Goal: Information Seeking & Learning: Learn about a topic

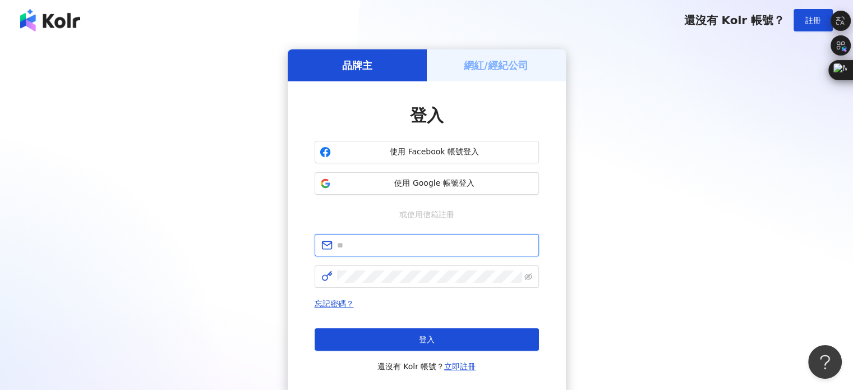
type input "**********"
click at [406, 326] on div "忘記密碼？ 登入 還沒有 Kolr 帳號？ 立即註冊" at bounding box center [427, 335] width 224 height 76
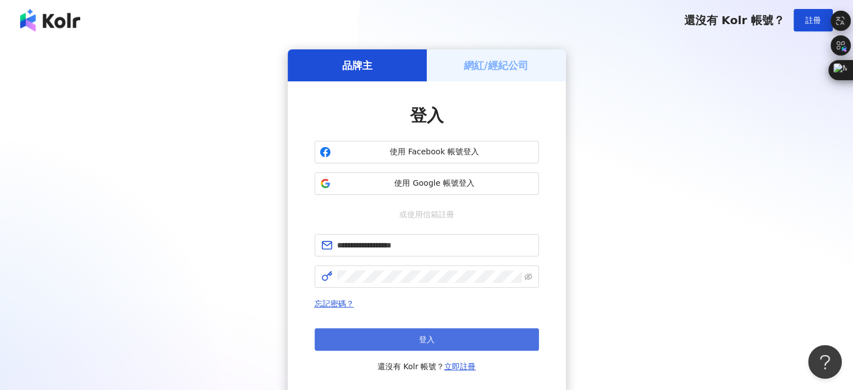
click at [404, 338] on button "登入" at bounding box center [427, 339] width 224 height 22
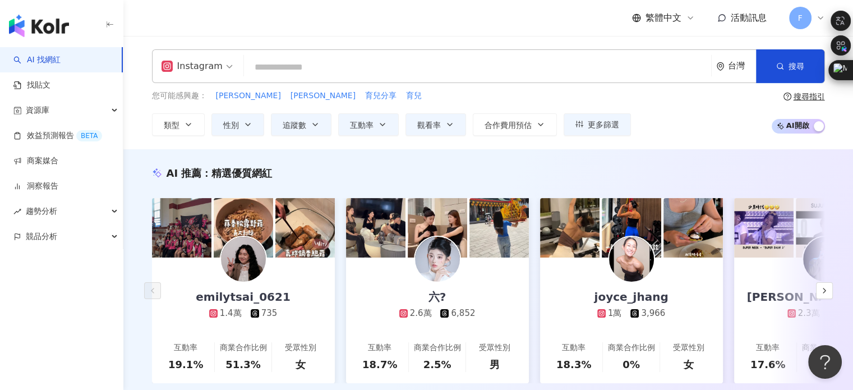
click at [315, 76] on input "search" at bounding box center [477, 67] width 458 height 21
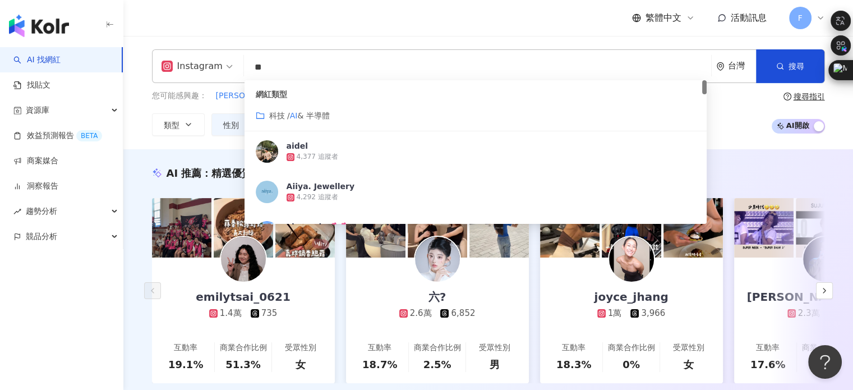
click at [307, 111] on span "& 半導體" at bounding box center [313, 115] width 32 height 9
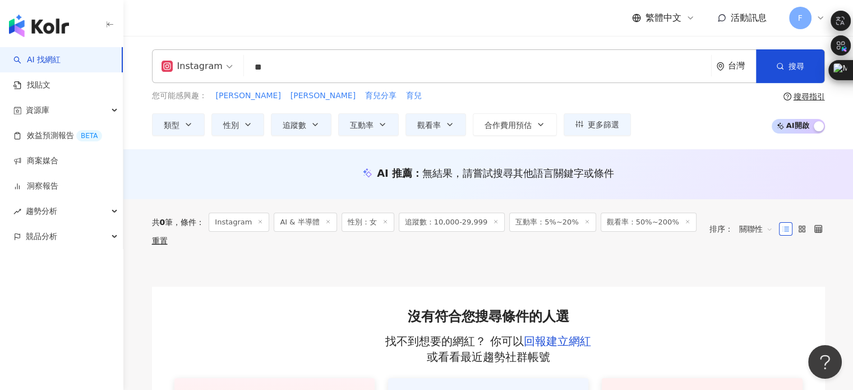
click at [292, 69] on input "**" at bounding box center [477, 67] width 458 height 21
type input "*"
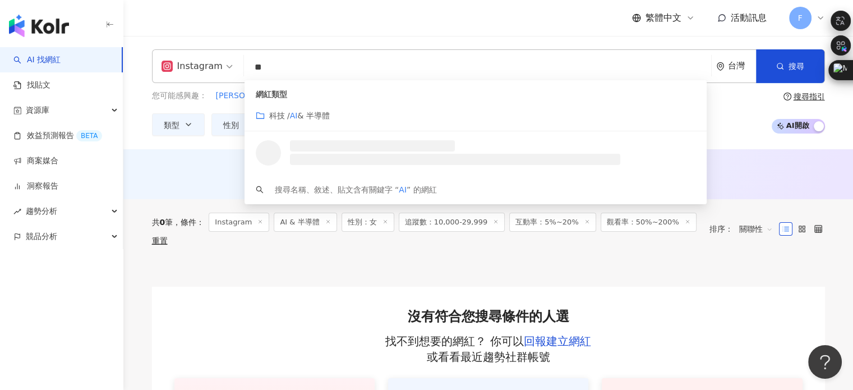
click at [270, 115] on span "科技 /" at bounding box center [279, 115] width 21 height 9
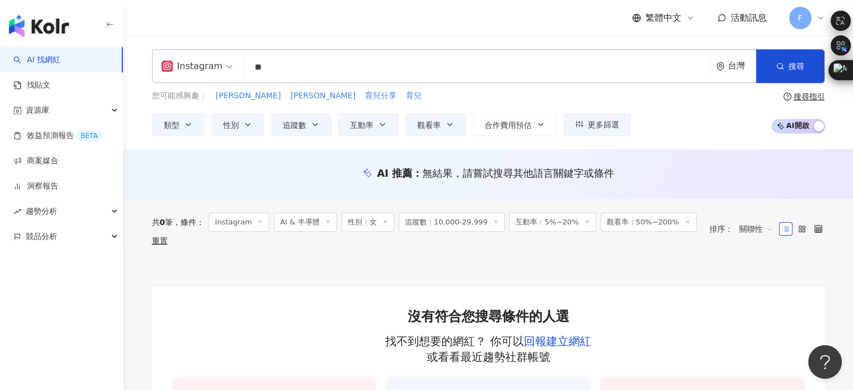
click at [276, 72] on input "**" at bounding box center [477, 67] width 458 height 21
click at [766, 67] on button "搜尋" at bounding box center [790, 66] width 68 height 34
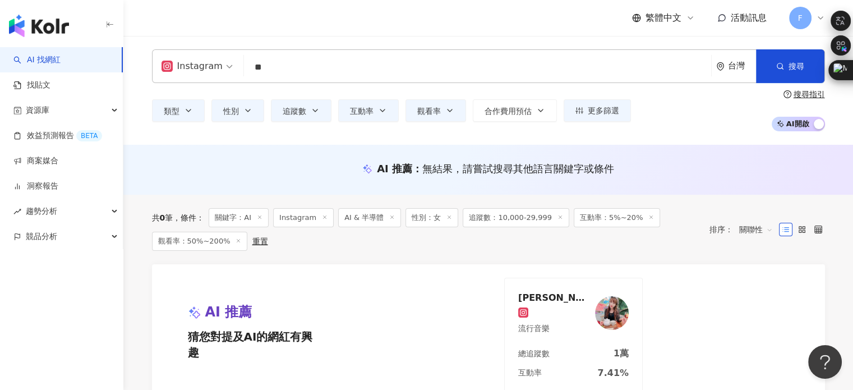
click at [271, 62] on input "**" at bounding box center [477, 67] width 458 height 21
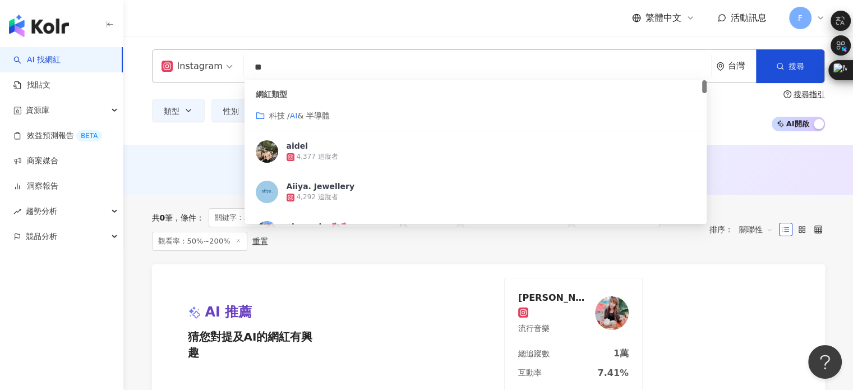
type input "*"
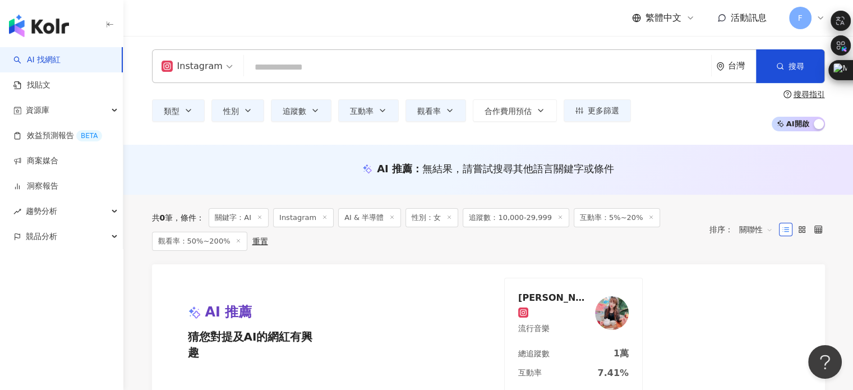
type input "*"
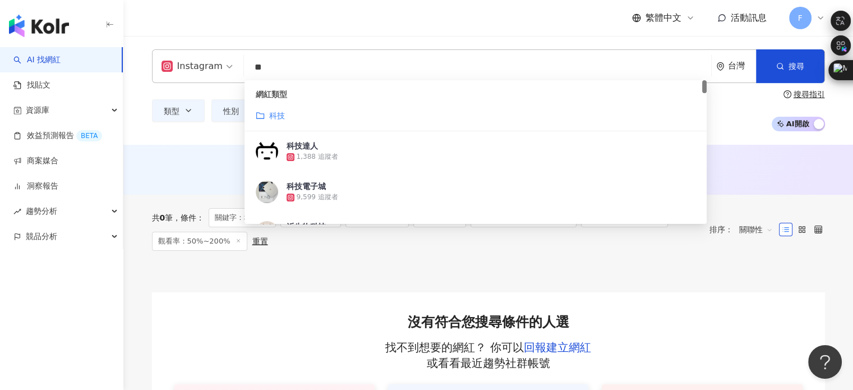
click at [308, 118] on div "科技" at bounding box center [476, 115] width 440 height 12
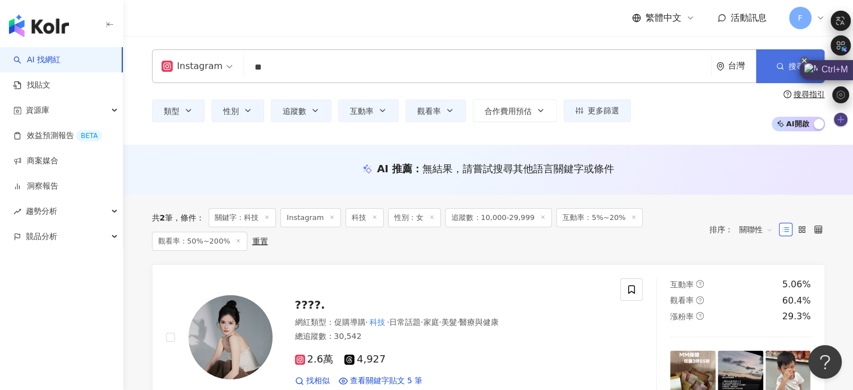
type input "**"
click at [796, 62] on span "搜尋" at bounding box center [796, 66] width 16 height 9
click at [780, 62] on icon "button" at bounding box center [780, 66] width 8 height 8
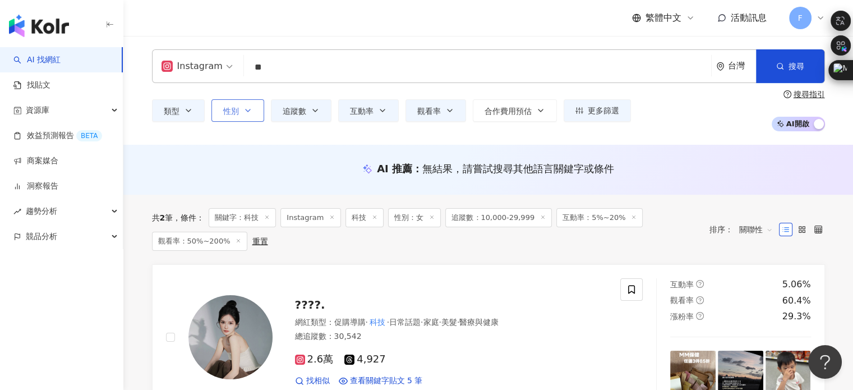
click at [229, 107] on span "性別" at bounding box center [231, 111] width 16 height 9
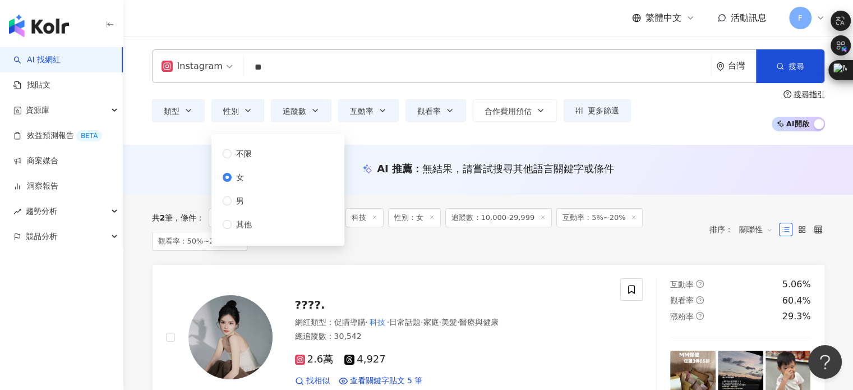
click at [224, 145] on div "不限 女 男 其他" at bounding box center [277, 190] width 119 height 98
click at [168, 107] on span "類型" at bounding box center [172, 111] width 16 height 9
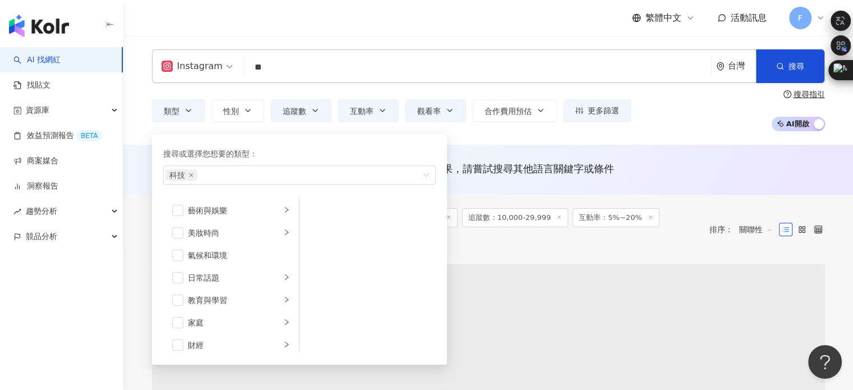
click at [303, 123] on div "類型 搜尋或選擇您想要的類型： 科技 藝術與娛樂 美妝時尚 氣候和環境 日常話題 教育與學習 家庭 財經 美食 命理占卜 遊戲 法政社會 生活風格 影視娛樂 …" at bounding box center [488, 110] width 673 height 41
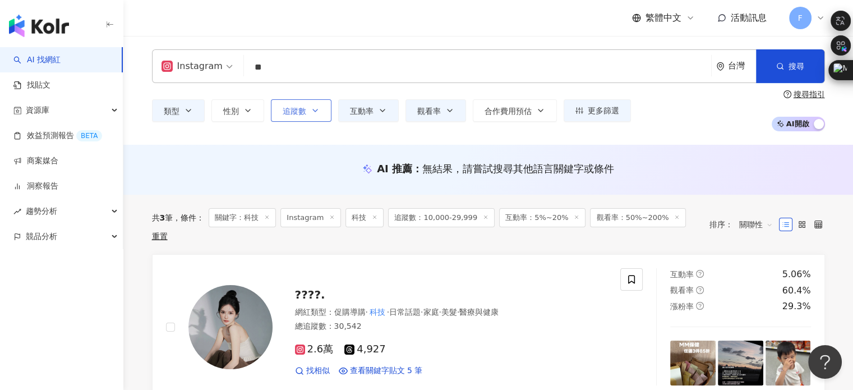
click at [303, 117] on button "追蹤數" at bounding box center [301, 110] width 61 height 22
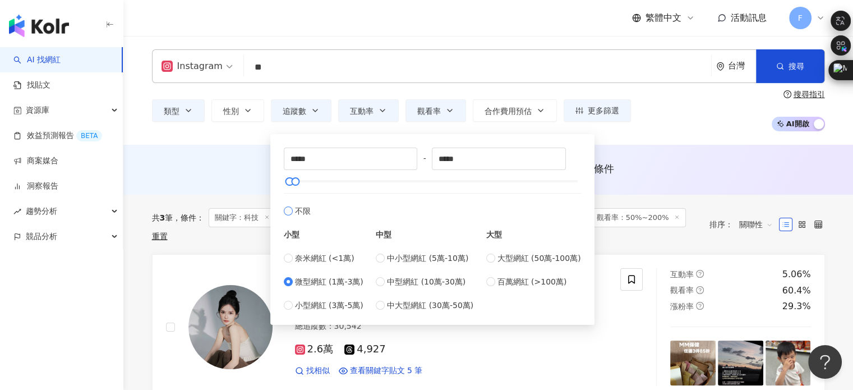
type input "*"
type input "*******"
click at [447, 114] on icon "button" at bounding box center [449, 110] width 9 height 9
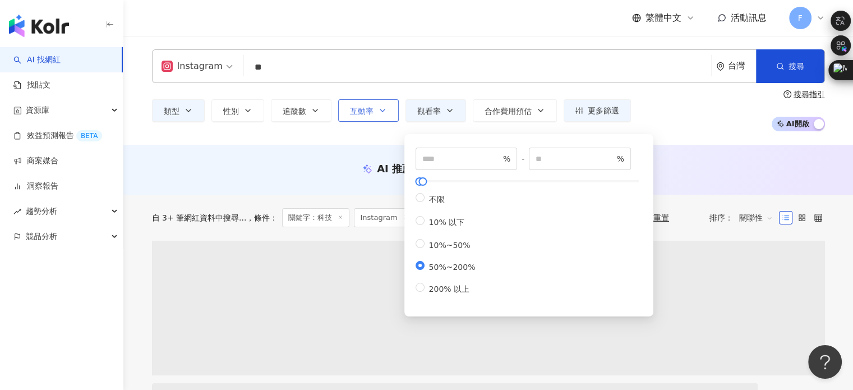
click at [390, 114] on button "互動率" at bounding box center [368, 110] width 61 height 22
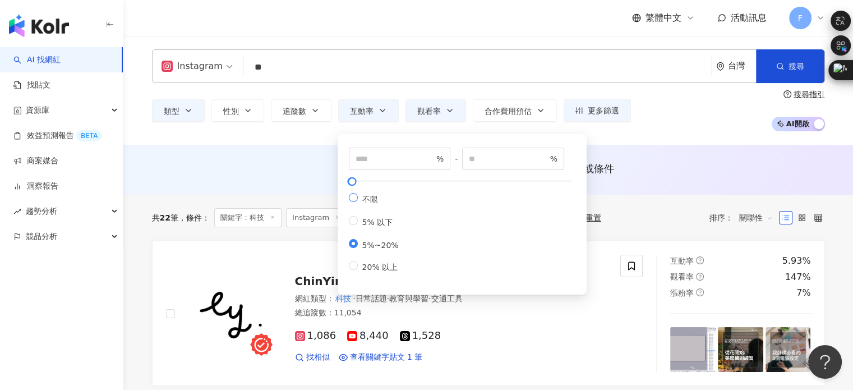
click at [366, 199] on span "不限" at bounding box center [370, 199] width 25 height 9
click at [437, 119] on button "觀看率" at bounding box center [435, 110] width 61 height 22
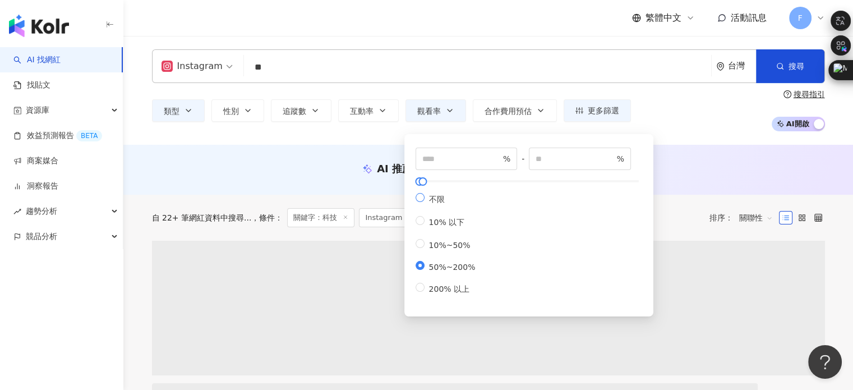
click at [431, 202] on span "不限" at bounding box center [436, 199] width 25 height 9
click at [605, 112] on span "更多篩選" at bounding box center [603, 110] width 31 height 9
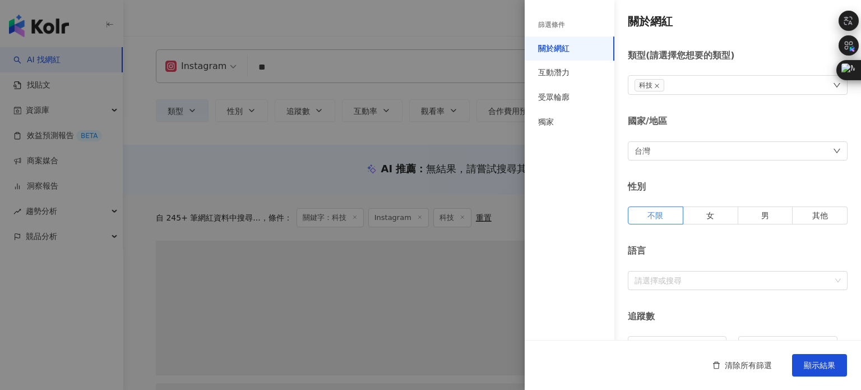
click at [408, 92] on div at bounding box center [430, 195] width 861 height 390
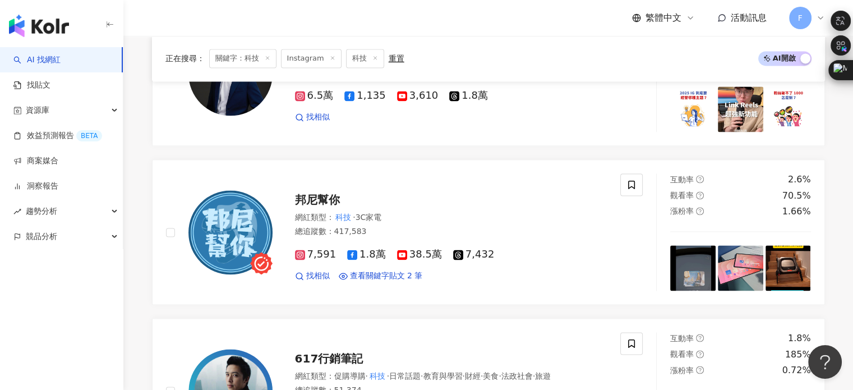
scroll to position [2186, 0]
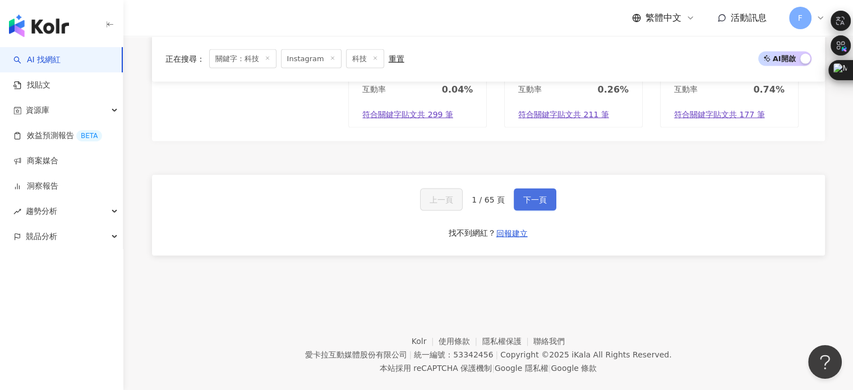
click at [538, 197] on button "下一頁" at bounding box center [535, 199] width 43 height 22
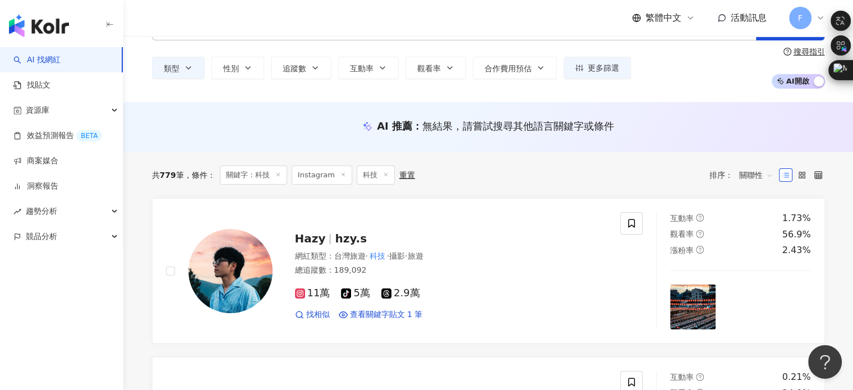
scroll to position [0, 0]
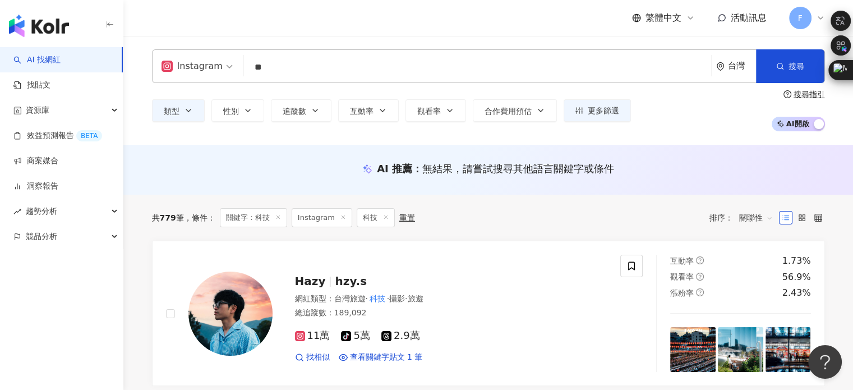
drag, startPoint x: 280, startPoint y: 72, endPoint x: 117, endPoint y: 63, distance: 162.9
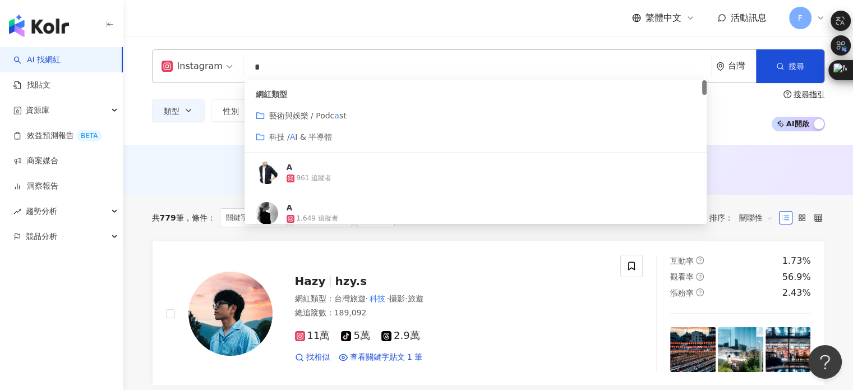
click at [287, 137] on span "科技 /" at bounding box center [279, 136] width 21 height 9
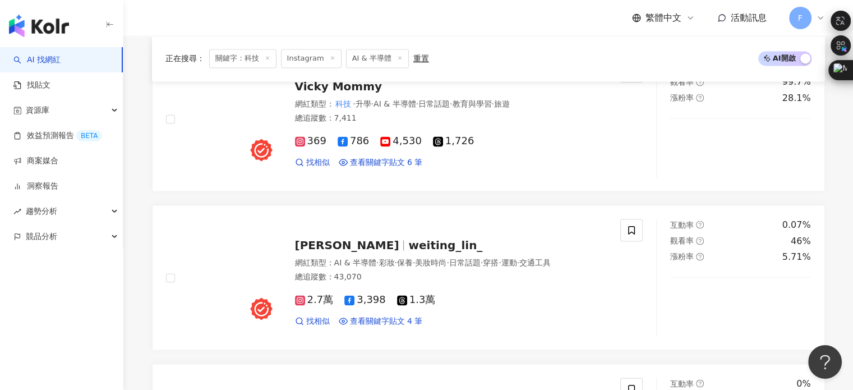
scroll to position [2130, 0]
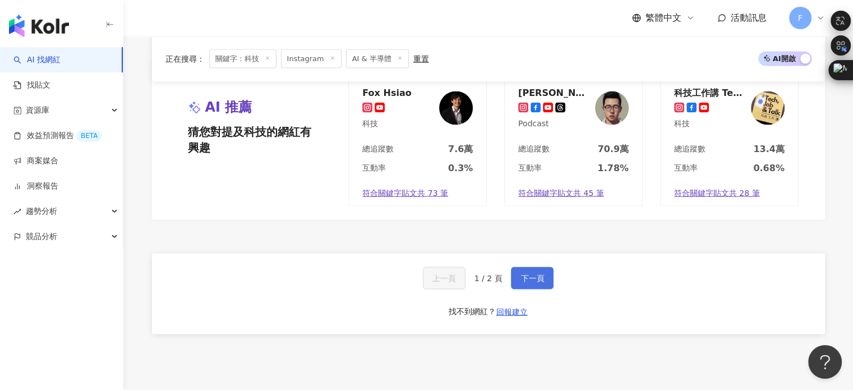
type input "*"
click at [531, 273] on span "下一頁" at bounding box center [532, 277] width 24 height 9
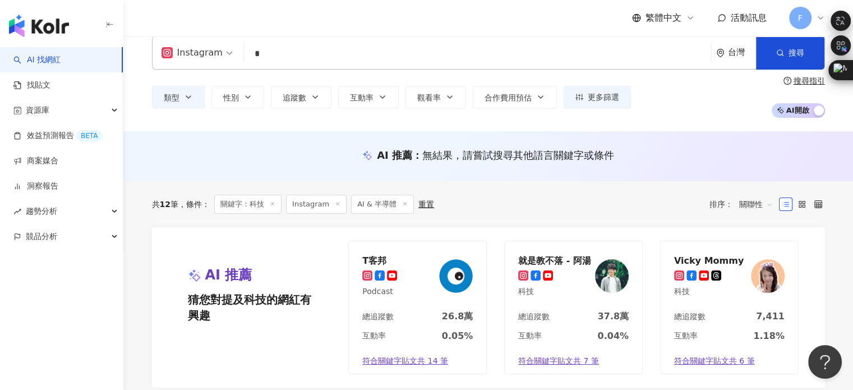
scroll to position [0, 0]
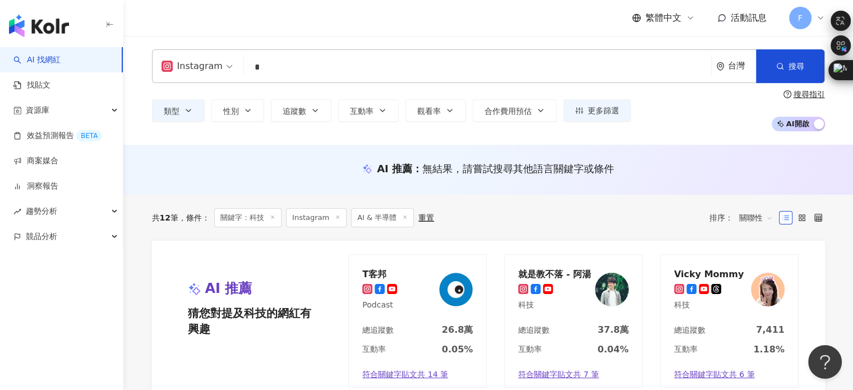
click at [404, 217] on span "AI & 半導體" at bounding box center [382, 217] width 63 height 19
click at [403, 217] on icon at bounding box center [405, 217] width 6 height 6
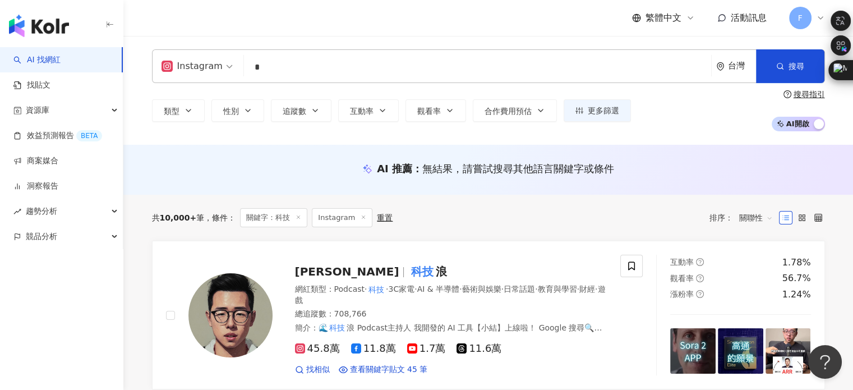
click at [268, 72] on input "*" at bounding box center [477, 67] width 458 height 21
click at [191, 138] on div "Instagram * 台灣 搜尋 customizedTag 900eb2ad-12a5-414b-9d4c-30d63dcd85a8 網紅類型 藝術與娛樂…" at bounding box center [487, 90] width 729 height 109
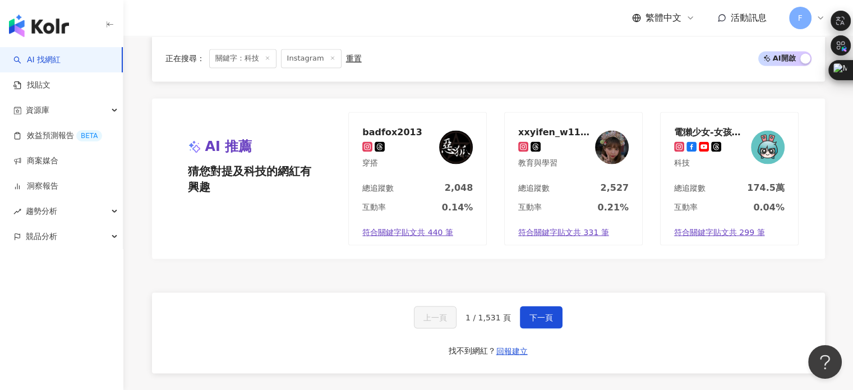
scroll to position [2190, 0]
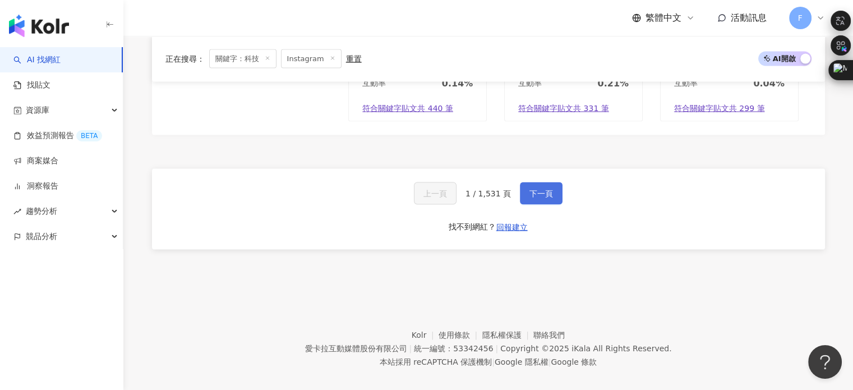
click at [531, 187] on button "下一頁" at bounding box center [541, 193] width 43 height 22
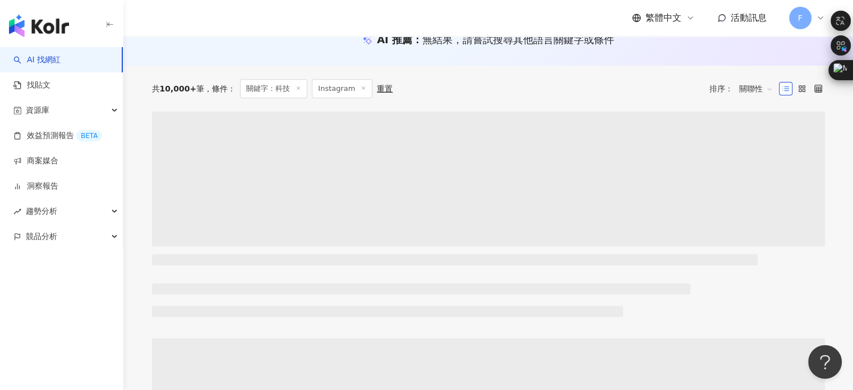
scroll to position [0, 0]
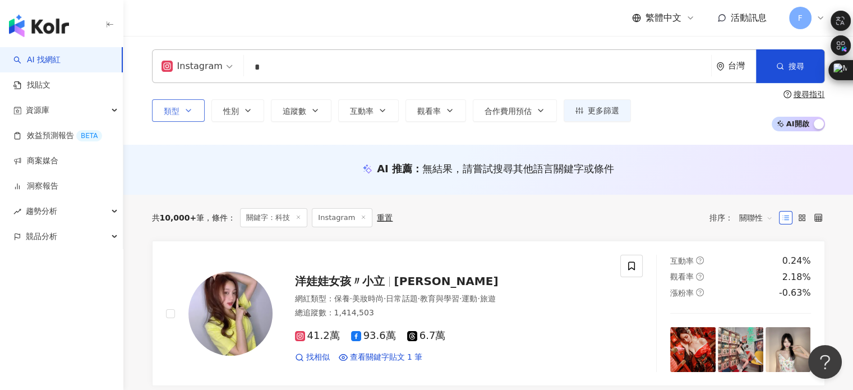
click at [176, 113] on span "類型" at bounding box center [172, 111] width 16 height 9
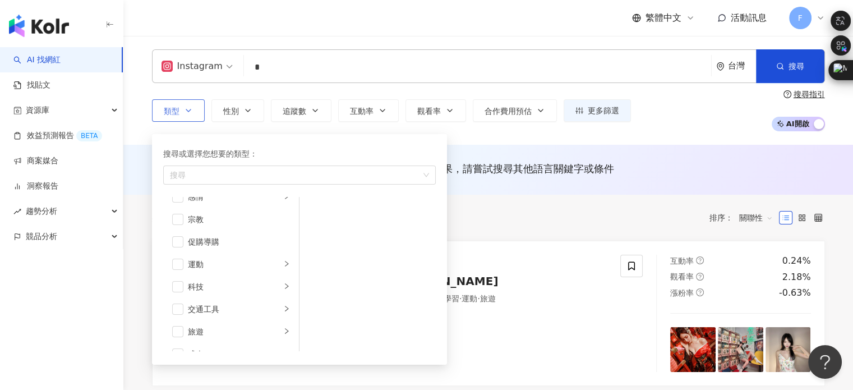
scroll to position [388, 0]
click at [181, 271] on span "button" at bounding box center [177, 270] width 11 height 11
click at [281, 268] on li "科技" at bounding box center [230, 271] width 131 height 22
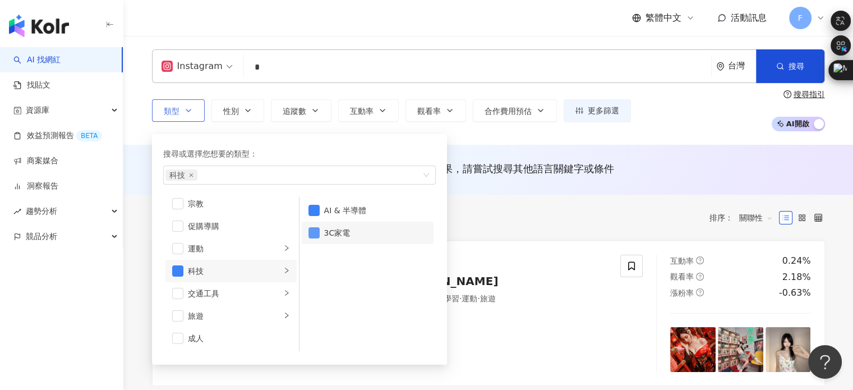
click at [315, 234] on span "button" at bounding box center [313, 232] width 11 height 11
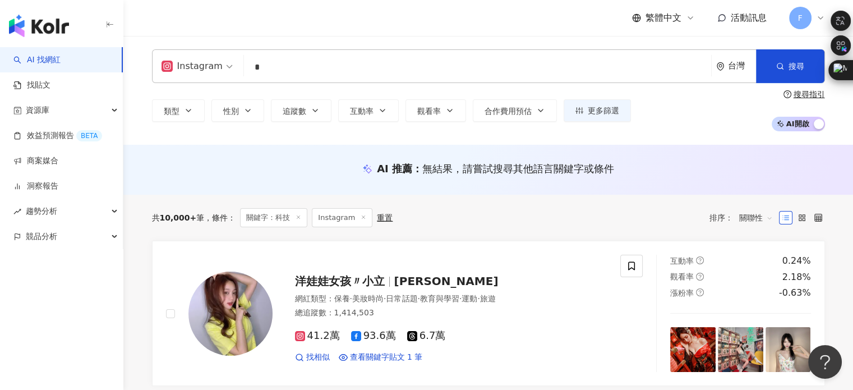
click at [334, 90] on div "類型 搜尋或選擇您想要的類型： AI & 半導體 藝術與娛樂 美妝時尚 氣候和環境 日常話題 教育與學習 家庭 財經 美食 命理占卜 遊戲 法政社會 生活風格…" at bounding box center [488, 110] width 673 height 41
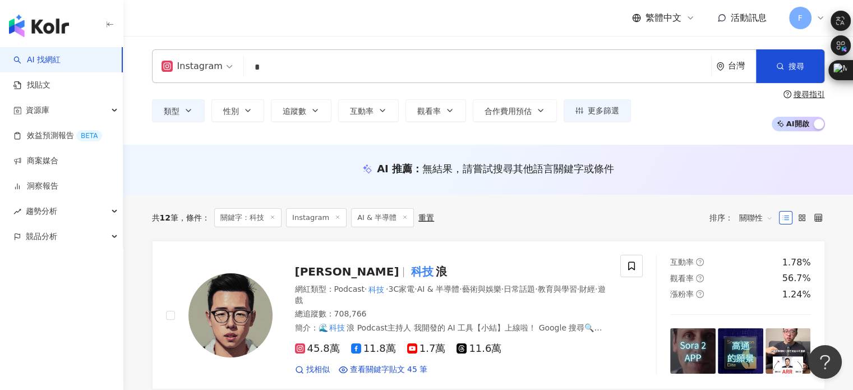
click at [403, 218] on icon at bounding box center [405, 217] width 6 height 6
click at [297, 214] on icon at bounding box center [298, 217] width 6 height 6
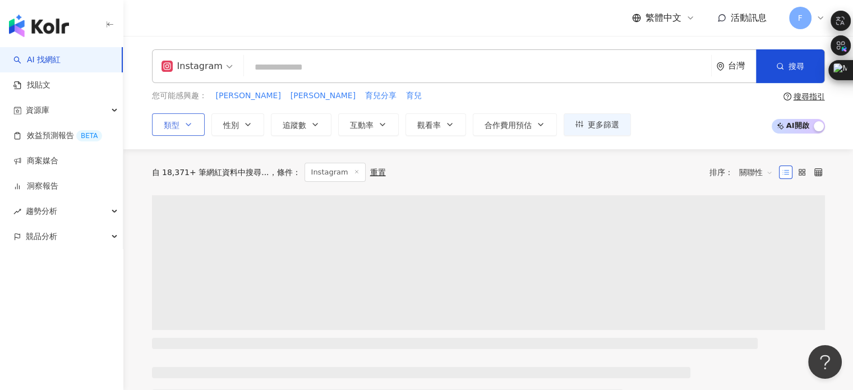
click at [193, 114] on button "類型" at bounding box center [178, 124] width 53 height 22
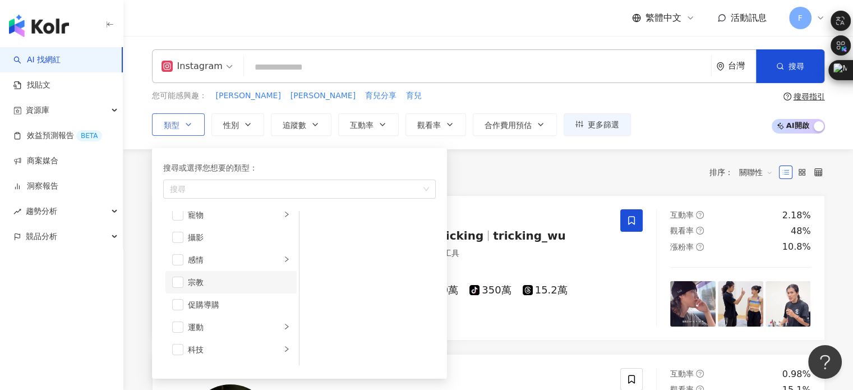
scroll to position [388, 0]
click at [283, 280] on div "button" at bounding box center [286, 284] width 7 height 11
click at [315, 224] on span "button" at bounding box center [313, 224] width 11 height 11
click at [529, 159] on div "共 10,000+ 筆 條件 ： Instagram 重置 排序： 關聯性" at bounding box center [488, 172] width 673 height 46
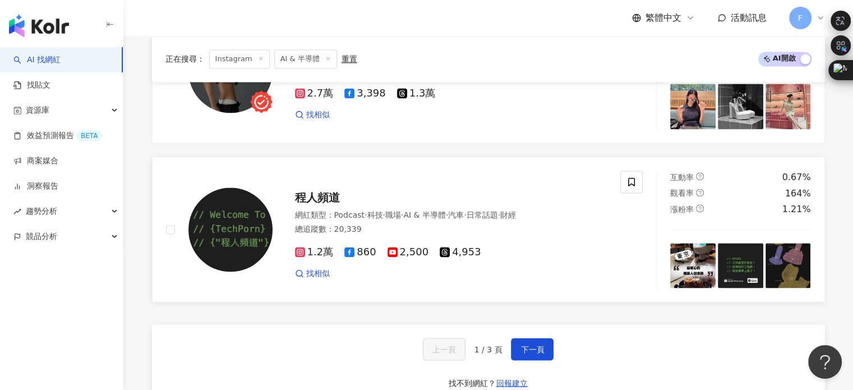
scroll to position [2062, 0]
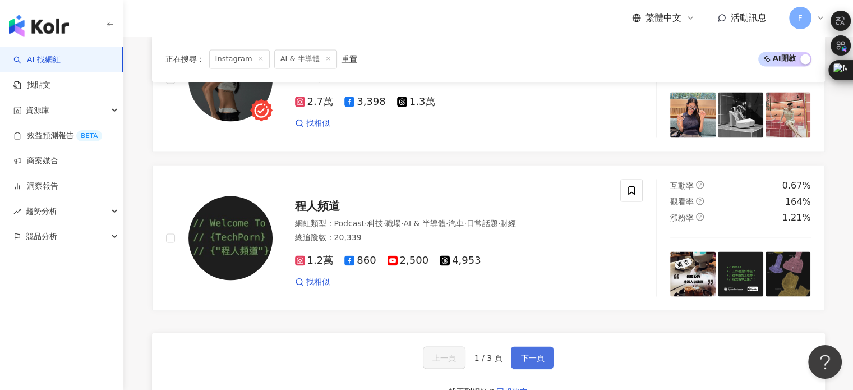
click at [525, 353] on span "下一頁" at bounding box center [532, 357] width 24 height 9
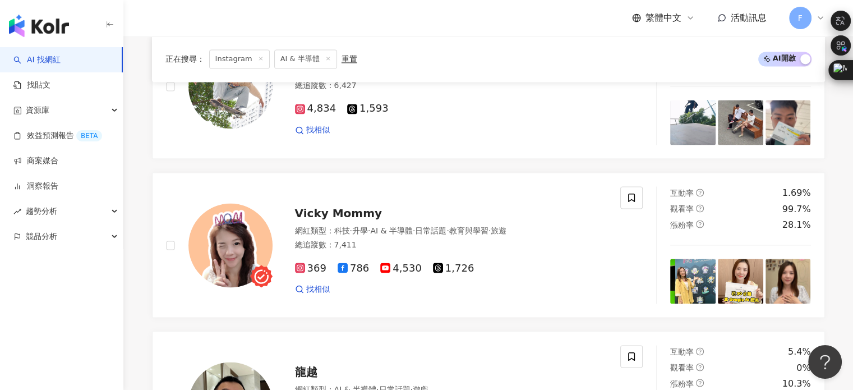
scroll to position [2074, 0]
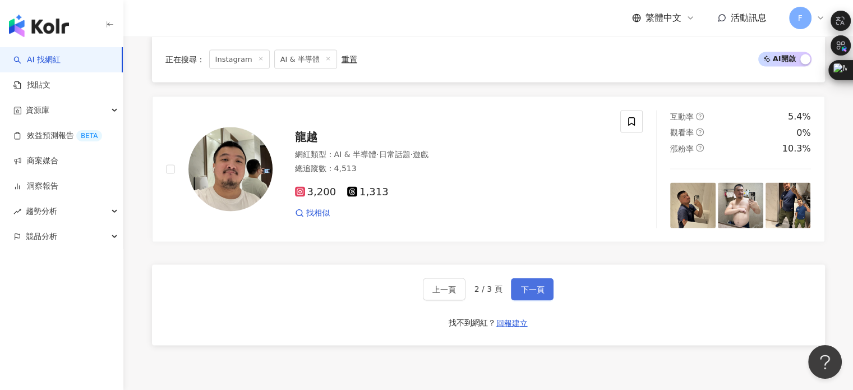
click at [533, 299] on button "下一頁" at bounding box center [532, 289] width 43 height 22
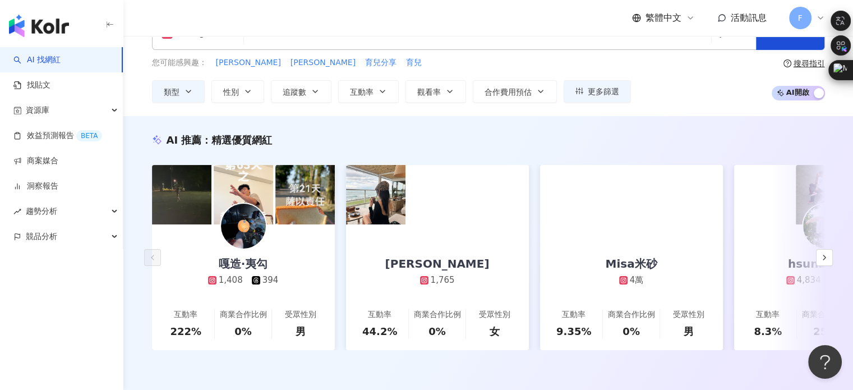
scroll to position [0, 0]
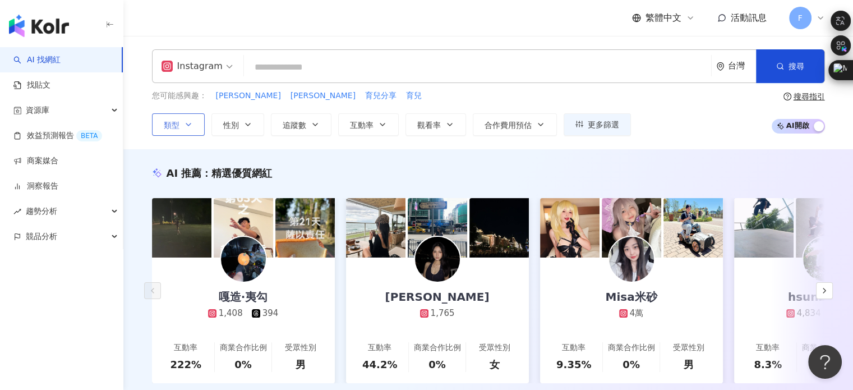
click at [188, 127] on icon "button" at bounding box center [188, 124] width 9 height 9
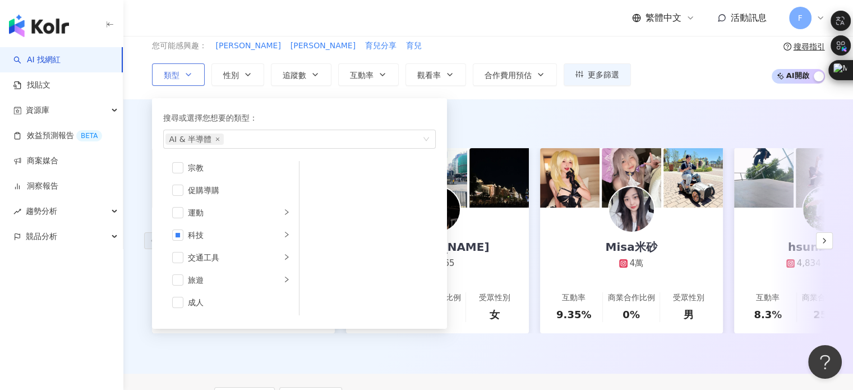
scroll to position [56, 0]
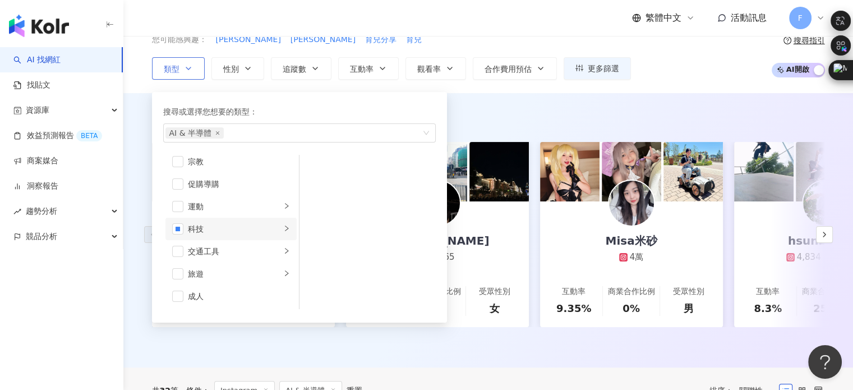
click at [283, 232] on div "button" at bounding box center [286, 228] width 7 height 11
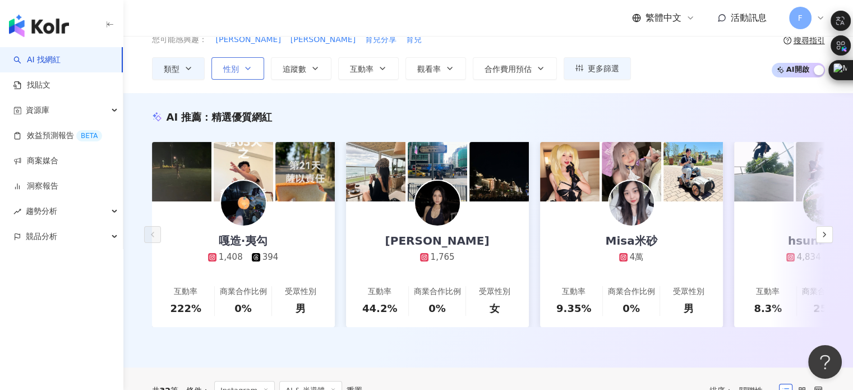
click at [245, 71] on icon "button" at bounding box center [247, 68] width 9 height 9
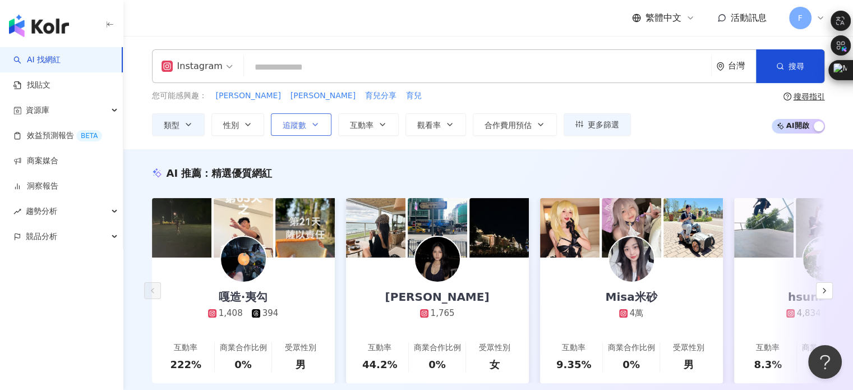
click at [291, 128] on span "追蹤數" at bounding box center [295, 125] width 24 height 9
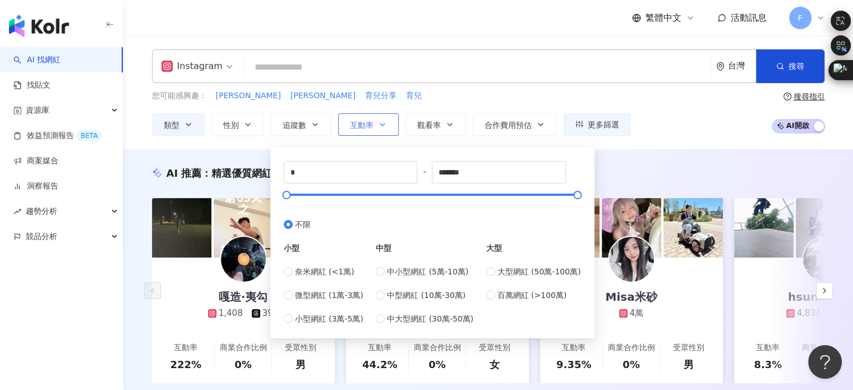
click at [372, 128] on span "互動率" at bounding box center [362, 125] width 24 height 9
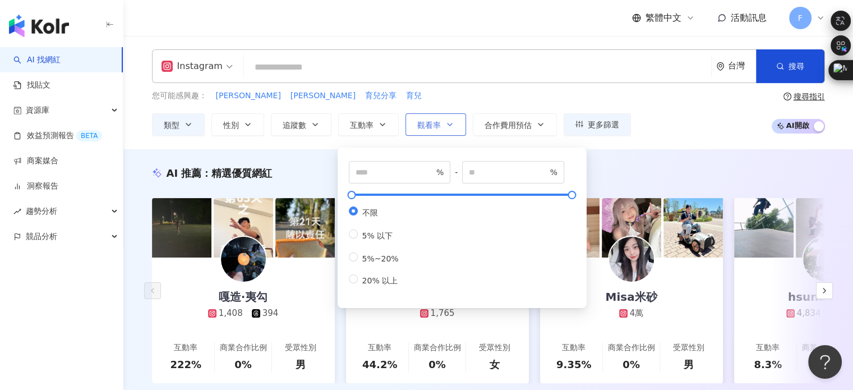
click at [434, 127] on span "觀看率" at bounding box center [429, 125] width 24 height 9
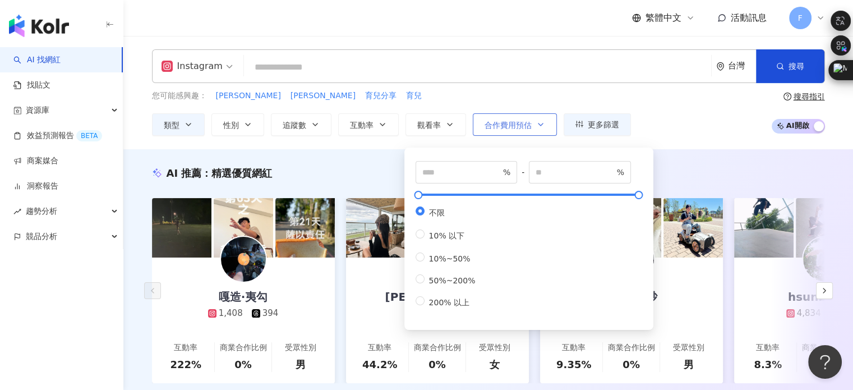
click at [497, 127] on span "合作費用預估" at bounding box center [507, 125] width 47 height 9
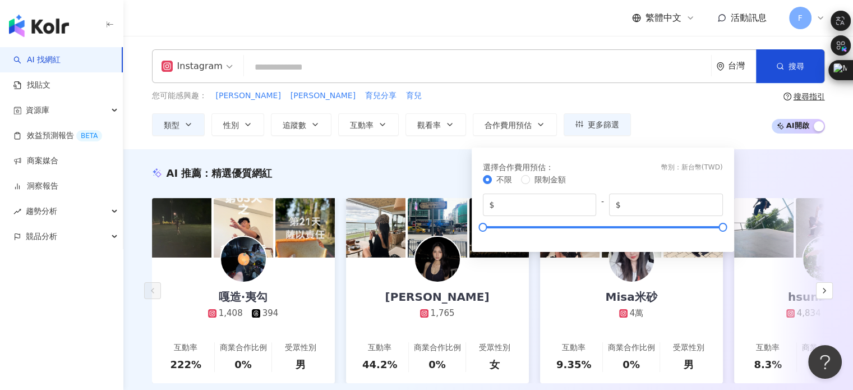
click at [570, 98] on div "您可能感興趣： [PERSON_NAME] 育兒分享 育兒" at bounding box center [391, 96] width 479 height 12
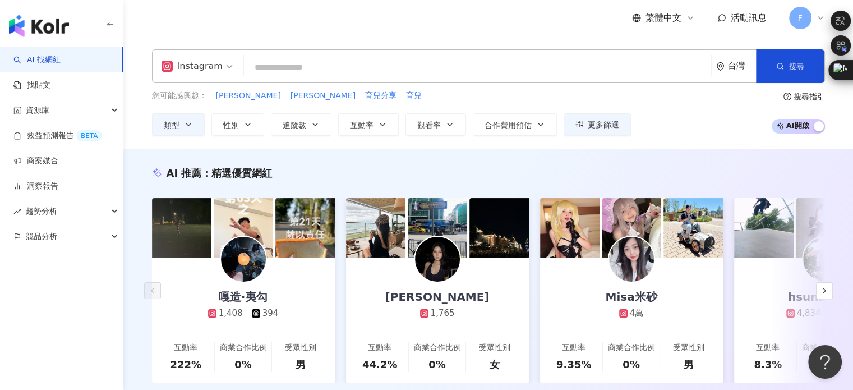
click at [587, 113] on div "更多篩選 篩選條件 關於網紅 互動潛力 受眾輪廓 獨家 關於網紅 類型 ( 請選擇您想要的類型 ) AI & 半導體 國家/地區 台灣 性別 不限 女 男 其…" at bounding box center [596, 124] width 67 height 22
click at [588, 121] on span "更多篩選" at bounding box center [603, 124] width 31 height 9
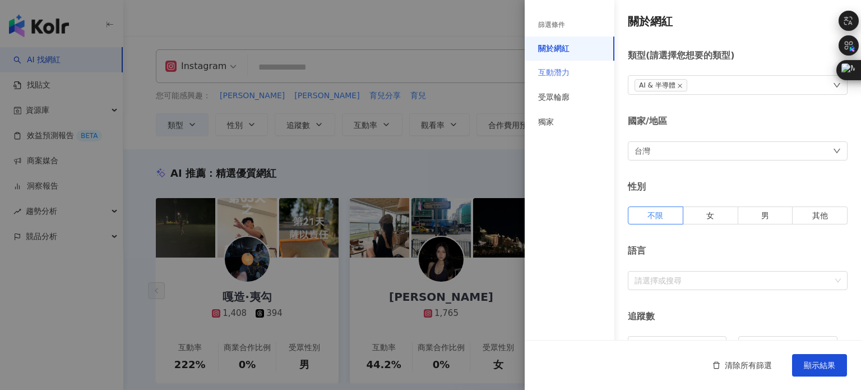
click at [583, 73] on div "互動潛力" at bounding box center [570, 73] width 90 height 25
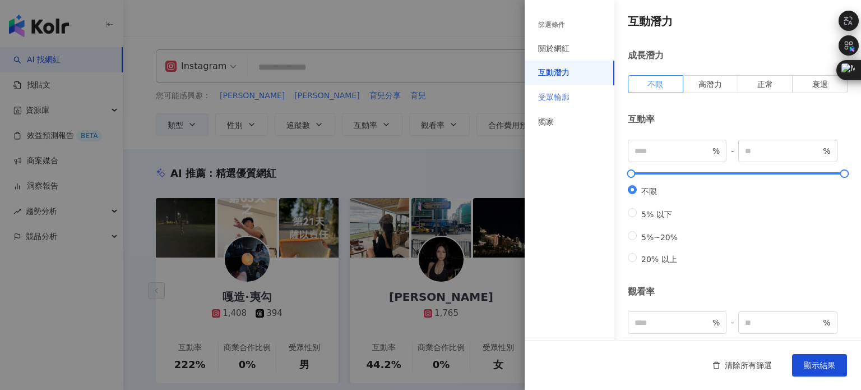
click at [541, 90] on div "受眾輪廓" at bounding box center [570, 97] width 90 height 25
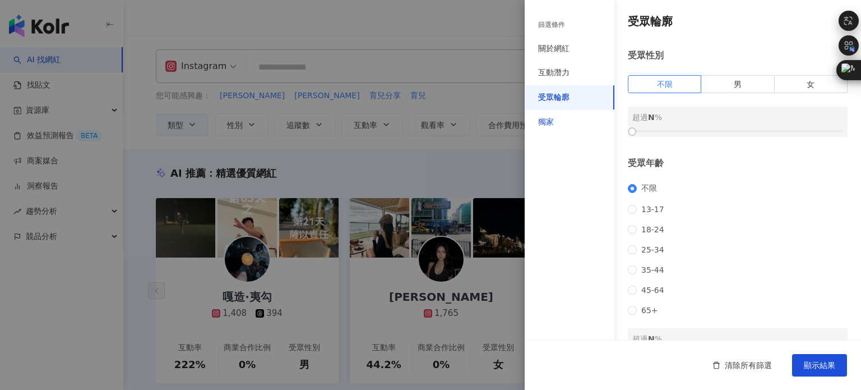
click at [547, 123] on div "獨家" at bounding box center [546, 122] width 16 height 11
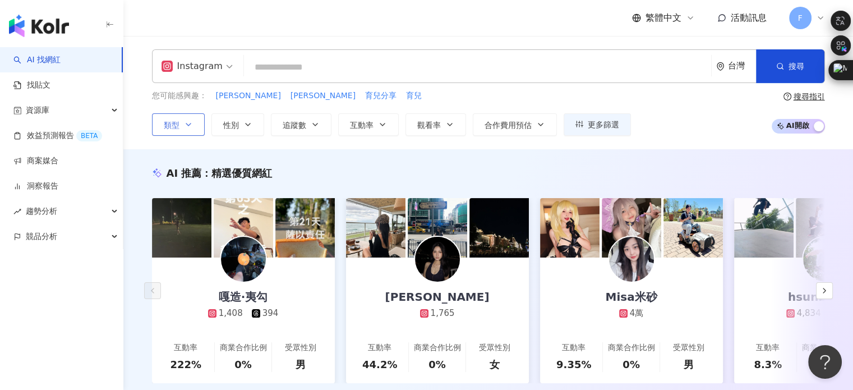
click at [182, 127] on button "類型" at bounding box center [178, 124] width 53 height 22
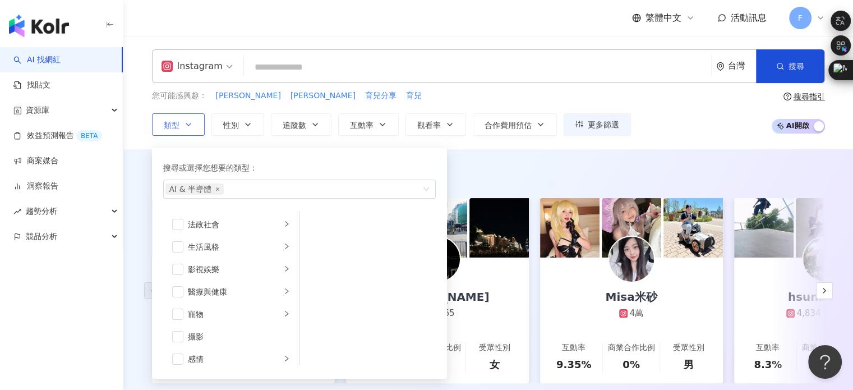
scroll to position [388, 0]
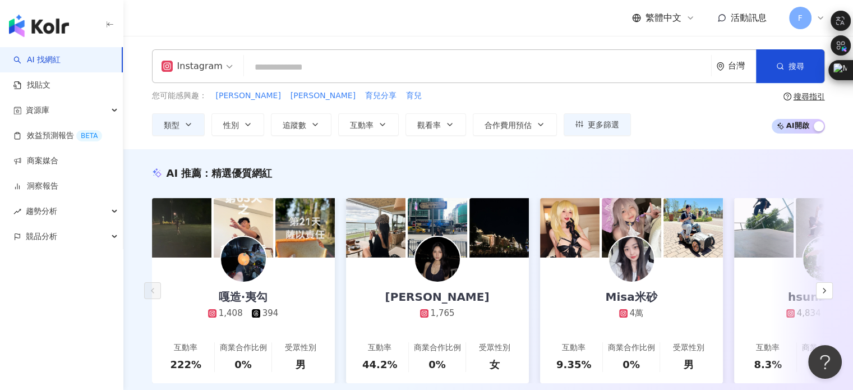
click at [527, 94] on div "您可能感興趣： [PERSON_NAME] 育兒分享 育兒" at bounding box center [391, 96] width 479 height 12
click at [262, 67] on input "search" at bounding box center [477, 67] width 458 height 21
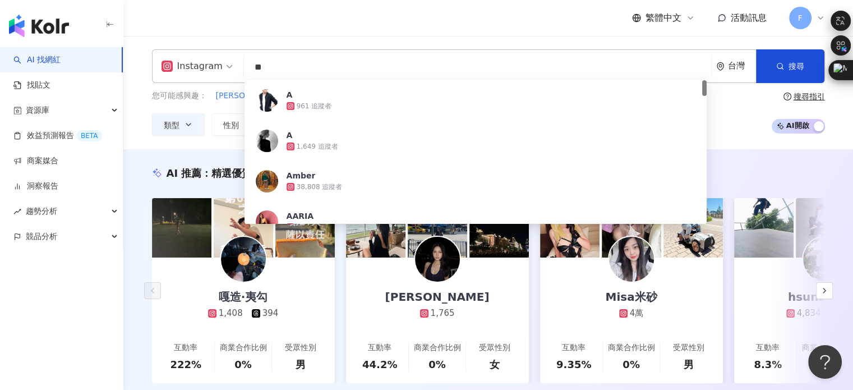
type input "**"
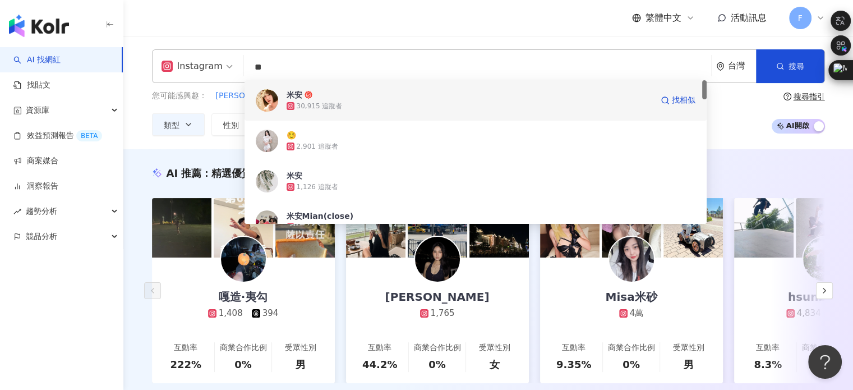
click at [316, 109] on div "30,915 追蹤者" at bounding box center [320, 106] width 46 height 10
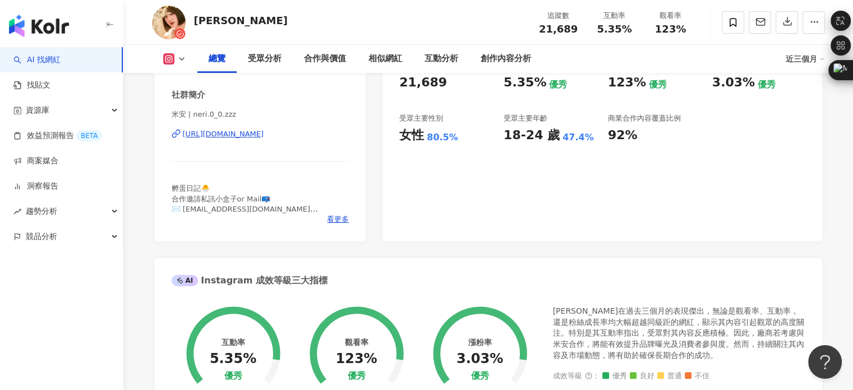
scroll to position [168, 0]
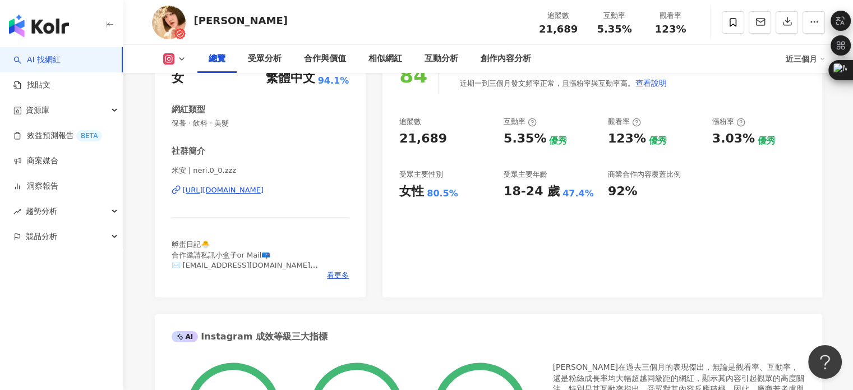
click at [325, 276] on div "看更多" at bounding box center [261, 275] width 178 height 10
click at [332, 275] on span "看更多" at bounding box center [338, 275] width 22 height 10
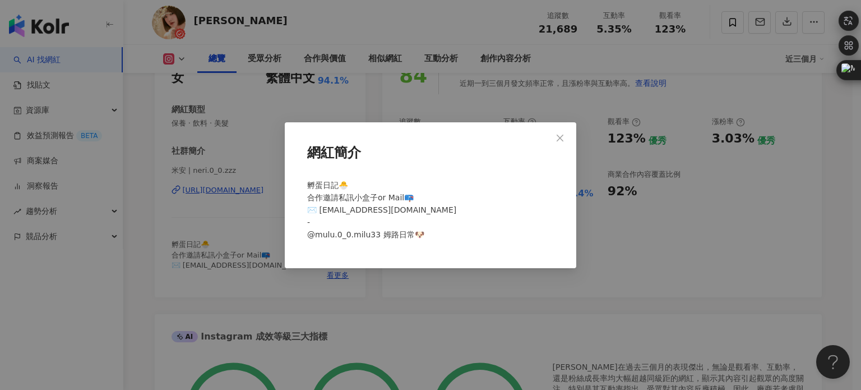
drag, startPoint x: 349, startPoint y: 292, endPoint x: 340, endPoint y: 287, distance: 10.0
click at [349, 293] on div "網紅簡介 孵蛋日記🐣 合作邀請私訊小盒子or Mail📪 ✉️ kalolo419@yahoo.com.tw - @mulu.0_0.milu33 姆路日常🐶" at bounding box center [430, 195] width 861 height 390
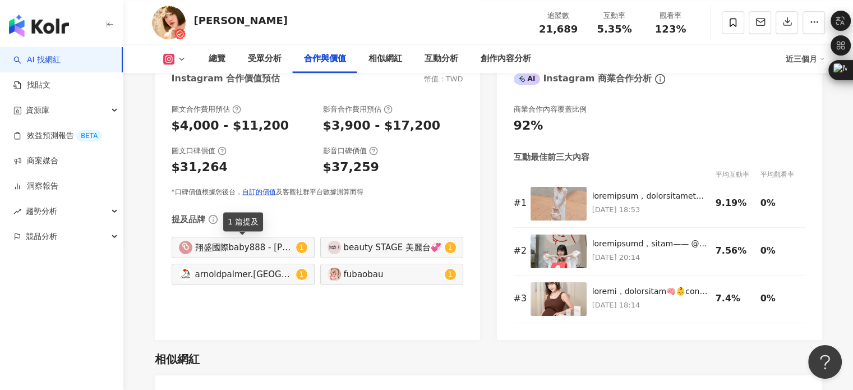
scroll to position [1458, 0]
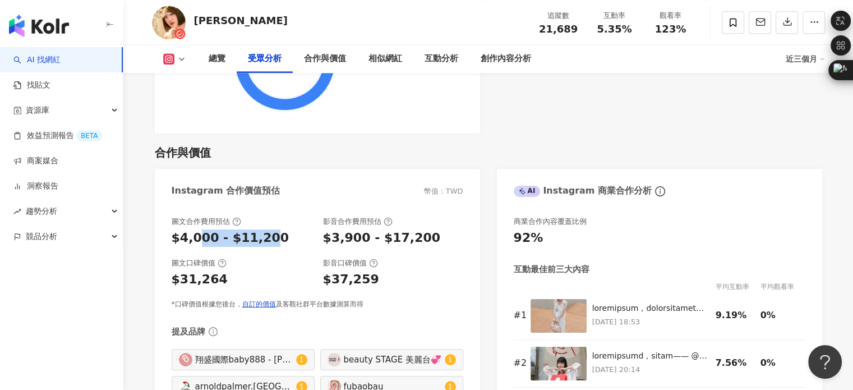
drag, startPoint x: 195, startPoint y: 239, endPoint x: 258, endPoint y: 239, distance: 63.4
click at [258, 239] on div "$4,000 - $11,200" at bounding box center [231, 237] width 118 height 17
click at [267, 239] on div "$4,000 - $11,200" at bounding box center [231, 237] width 118 height 17
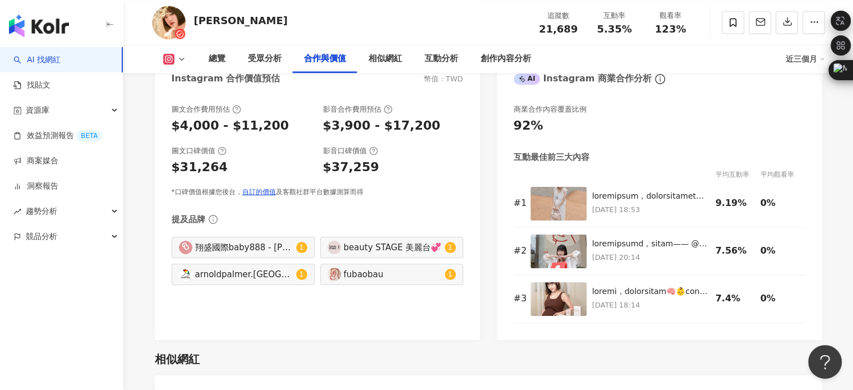
scroll to position [1514, 0]
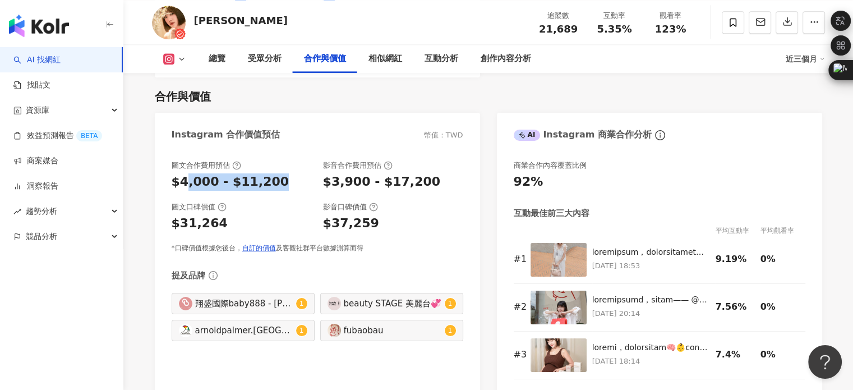
drag, startPoint x: 184, startPoint y: 184, endPoint x: 278, endPoint y: 184, distance: 94.2
click at [278, 184] on div "$4,000 - $11,200" at bounding box center [242, 181] width 140 height 17
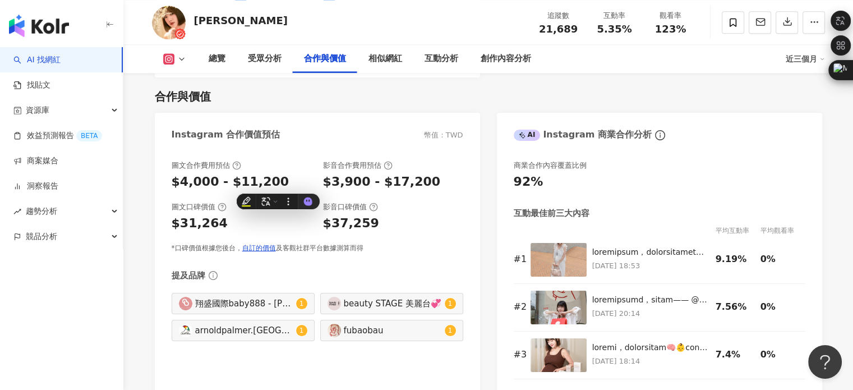
click at [365, 179] on div "$3,900 - $17,200" at bounding box center [382, 181] width 118 height 17
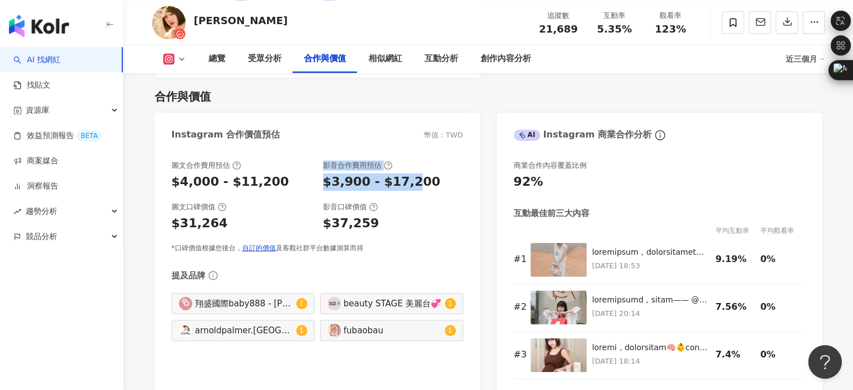
drag, startPoint x: 306, startPoint y: 176, endPoint x: 406, endPoint y: 176, distance: 99.8
click at [406, 176] on div "圖文合作費用預估 $4,000 - $11,200 影音合作費用預估 $3,900 - $17,200" at bounding box center [318, 175] width 292 height 30
click at [419, 177] on div "$3,900 - $17,200" at bounding box center [382, 181] width 118 height 17
drag, startPoint x: 323, startPoint y: 179, endPoint x: 414, endPoint y: 181, distance: 90.8
click at [402, 179] on div "$3,900 - $17,200" at bounding box center [382, 181] width 118 height 17
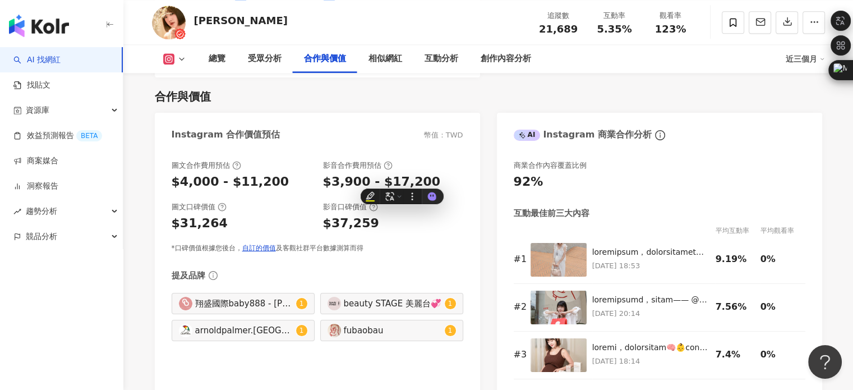
click at [197, 221] on div "$31,264" at bounding box center [200, 223] width 56 height 17
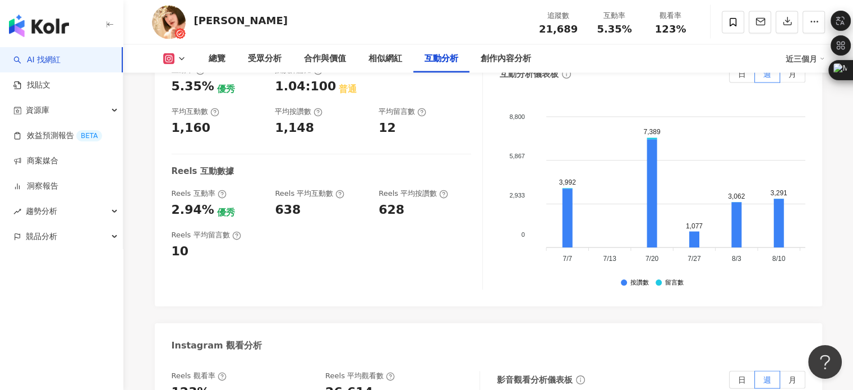
scroll to position [2186, 0]
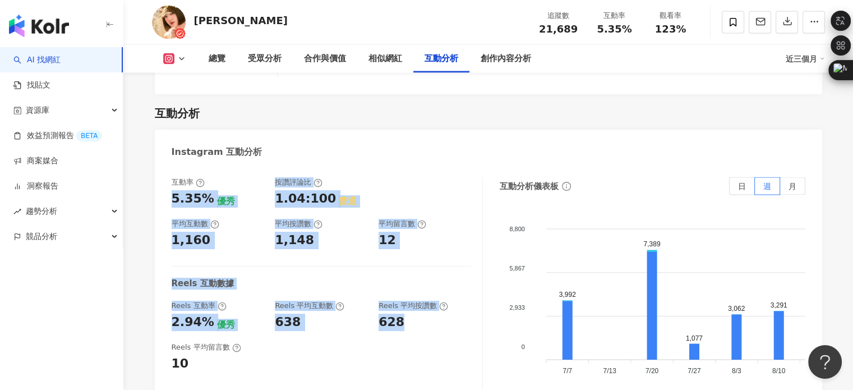
drag, startPoint x: 172, startPoint y: 191, endPoint x: 412, endPoint y: 322, distance: 273.2
click at [412, 322] on div "互動率 5.35% 優秀 按讚評論比 1.04:100 普通 平均互動數 1,160 平均按讚數 1,148 平均留言數 12 Reels 互動數據 Reel…" at bounding box center [327, 289] width 311 height 224
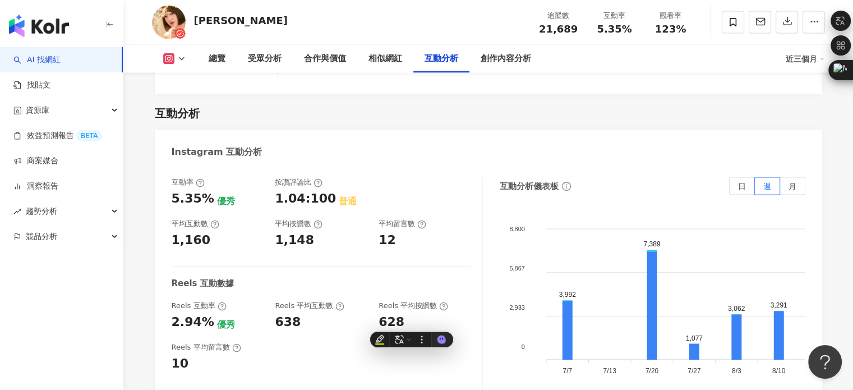
click at [400, 151] on div "Instagram 互動分析" at bounding box center [488, 148] width 667 height 36
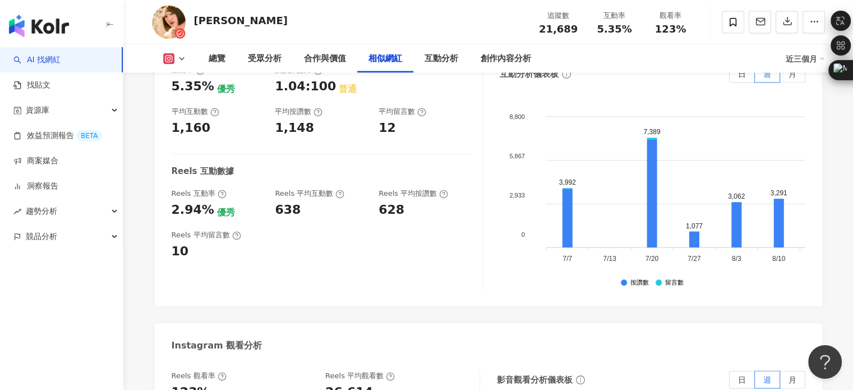
scroll to position [1850, 0]
